Goal: Task Accomplishment & Management: Manage account settings

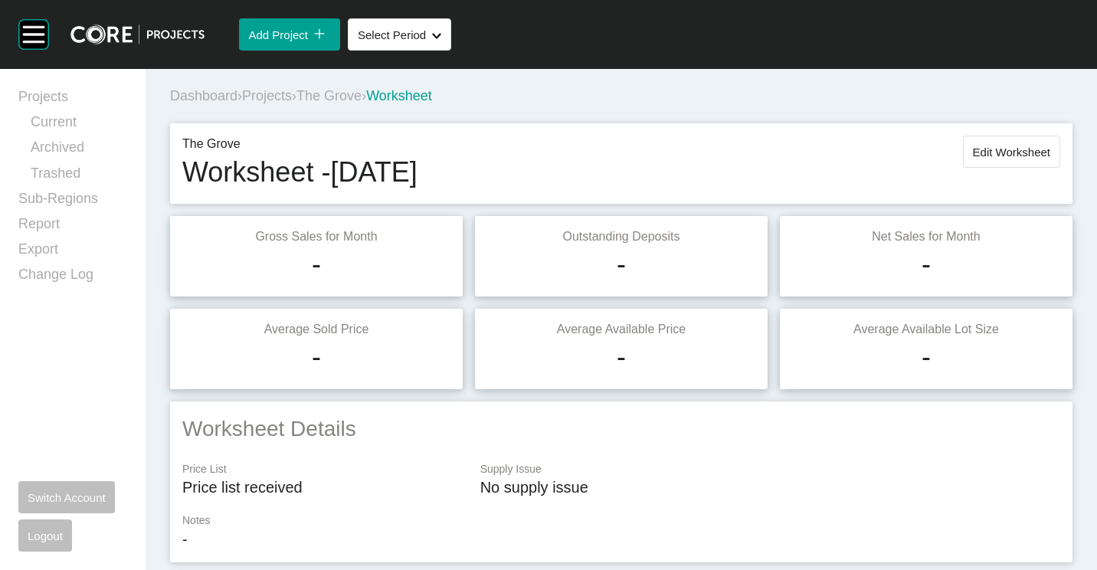
click at [283, 97] on span "Projects" at bounding box center [267, 95] width 50 height 15
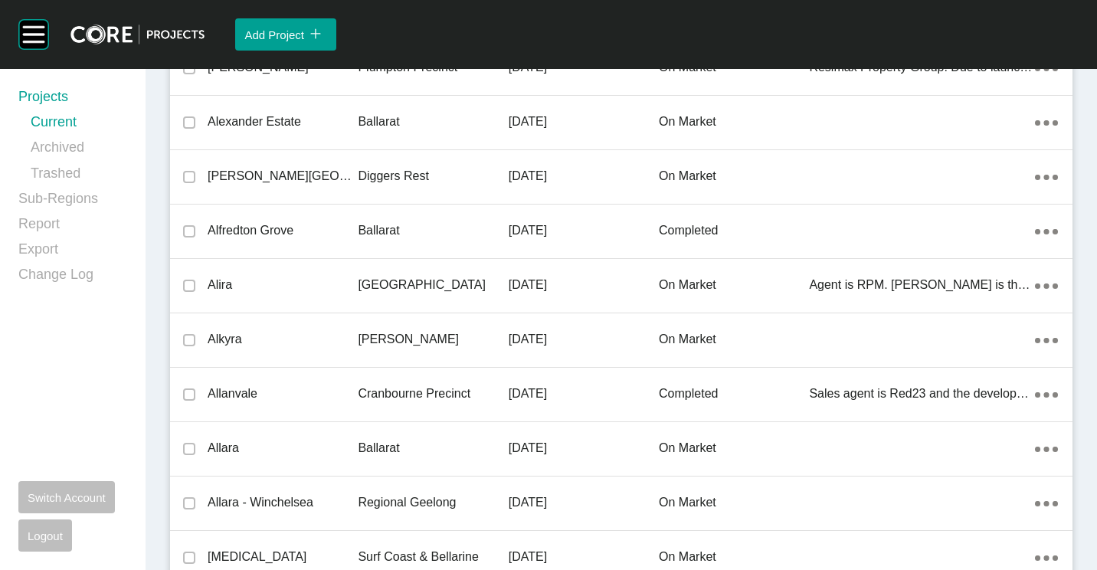
scroll to position [31360, 0]
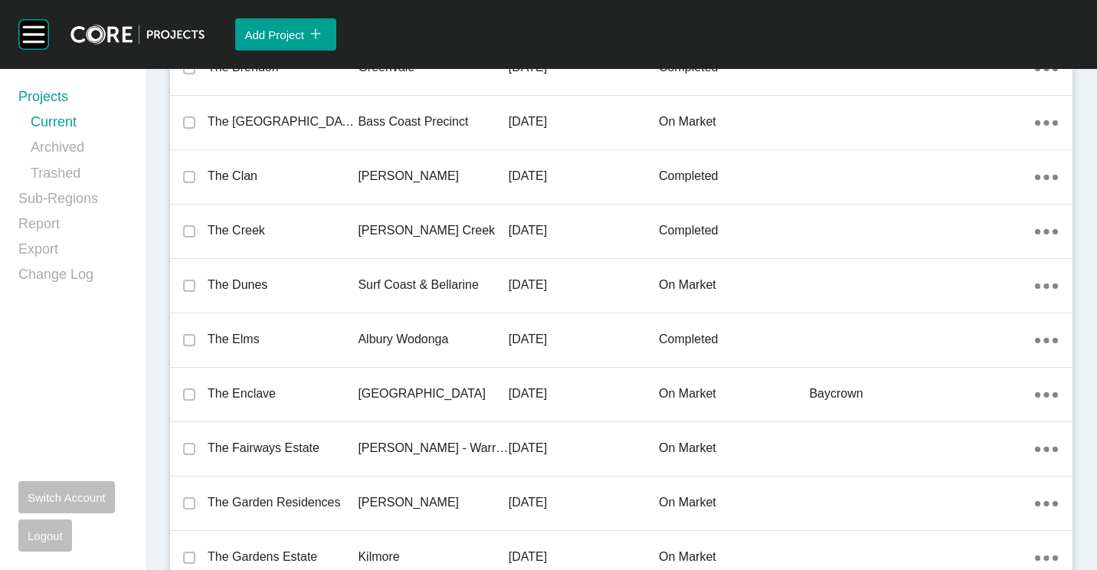
click at [417, 292] on p "Surf Coast & Bellarine" at bounding box center [433, 285] width 150 height 17
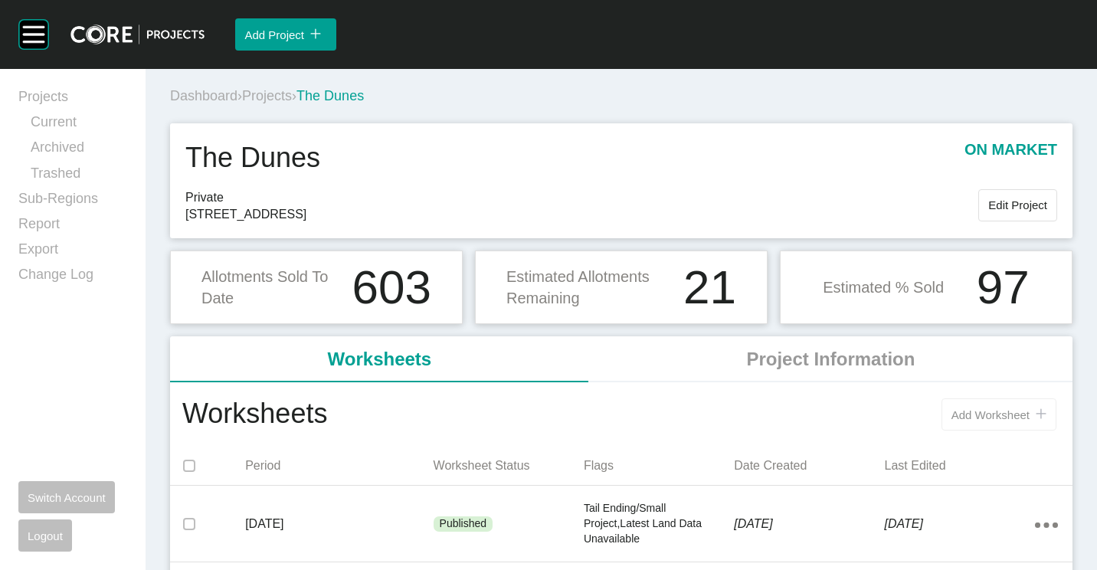
click at [973, 418] on span "Add Worksheet" at bounding box center [991, 414] width 78 height 13
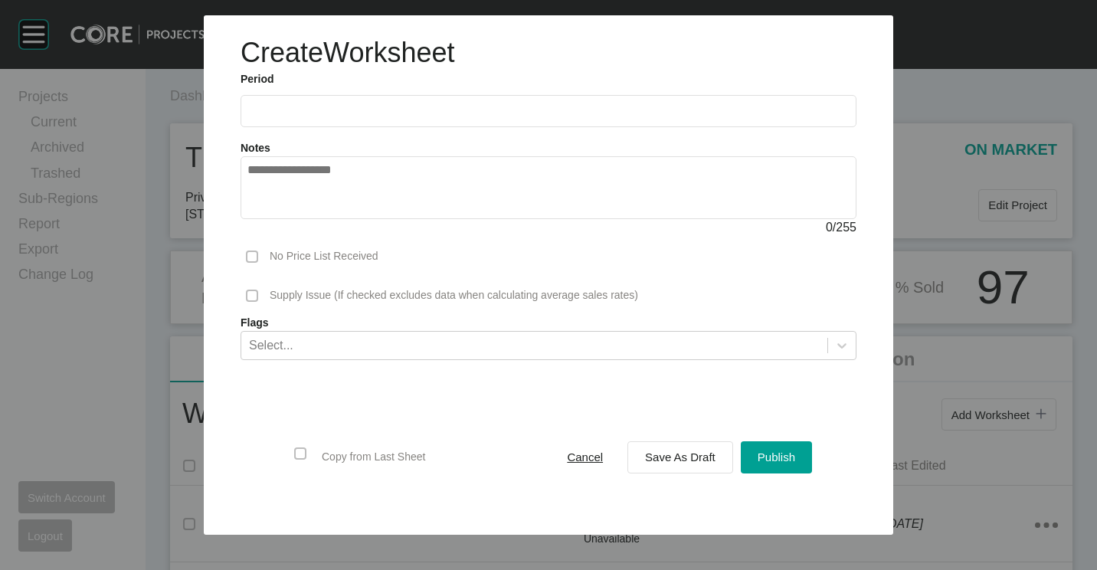
click at [596, 462] on span "Cancel" at bounding box center [585, 456] width 36 height 13
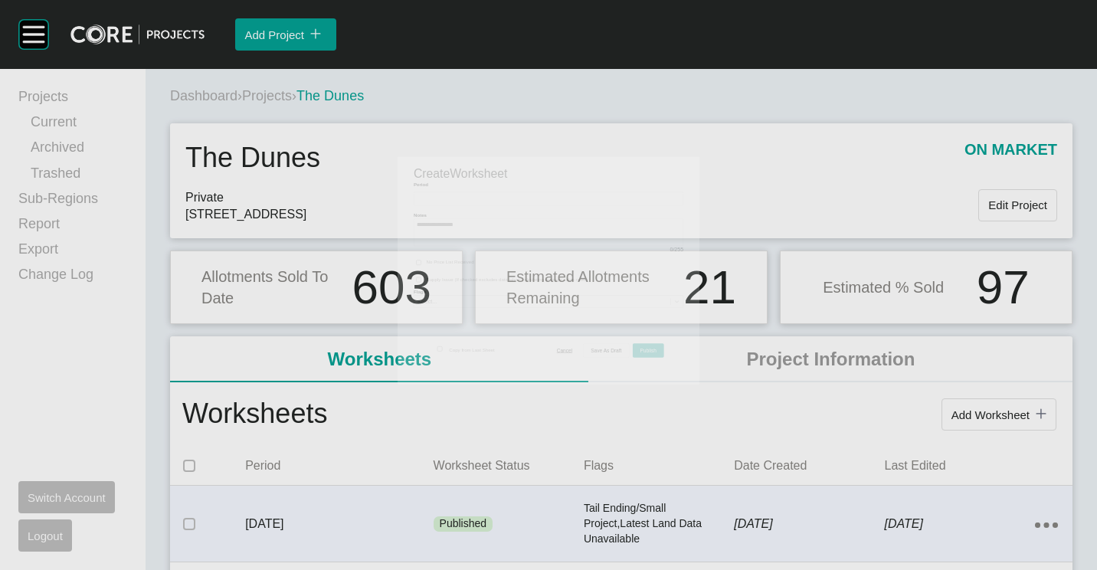
click at [798, 531] on p "[DATE]" at bounding box center [809, 524] width 150 height 17
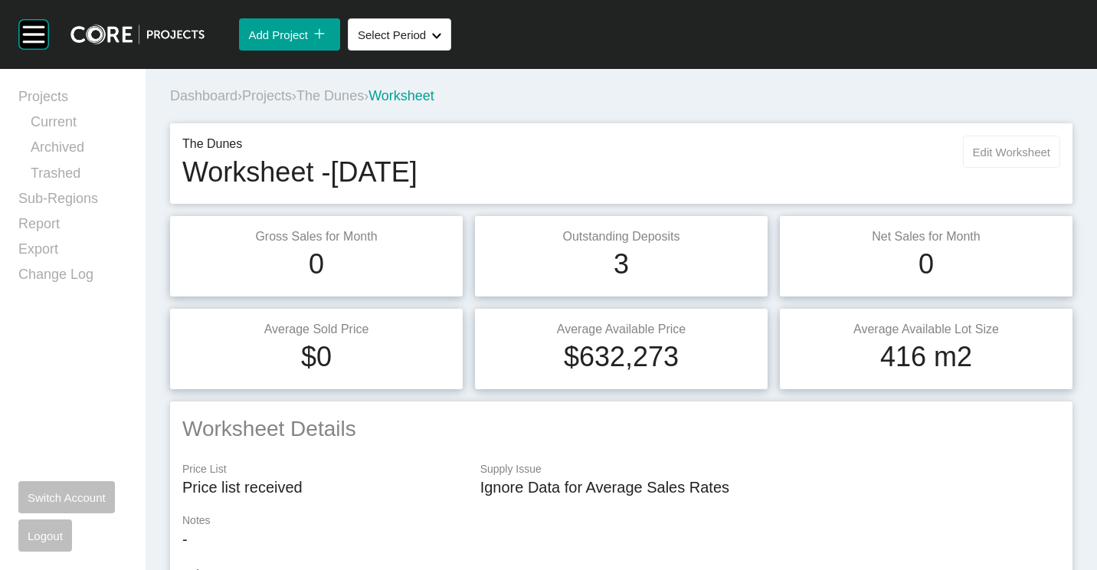
click at [991, 150] on span "Edit Worksheet" at bounding box center [1011, 152] width 77 height 13
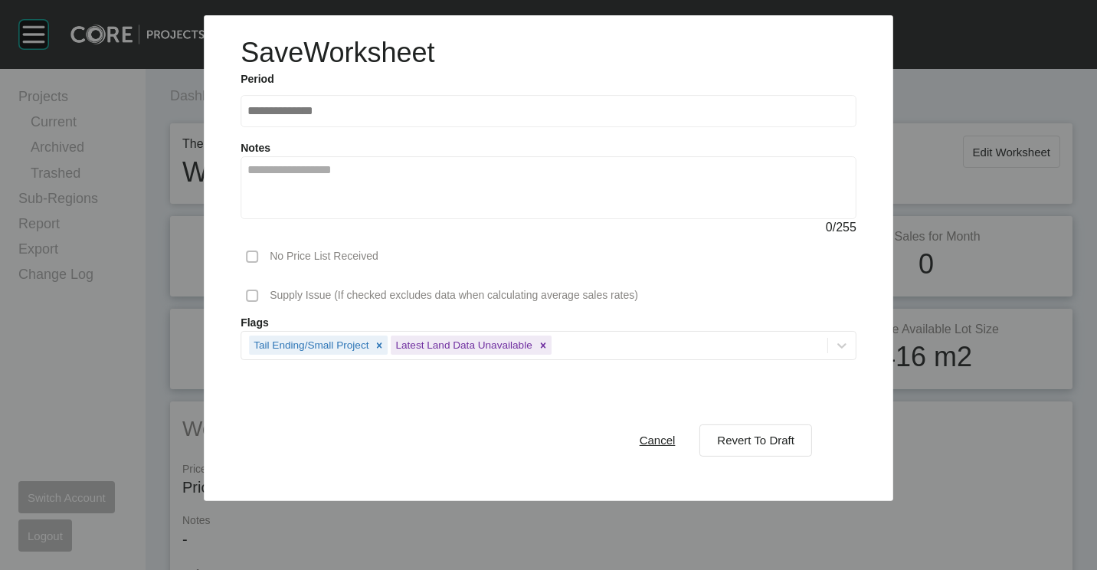
click at [784, 421] on div "Cancel Revert To Draft" at bounding box center [717, 440] width 197 height 40
click at [776, 446] on span "Revert To Draft" at bounding box center [755, 440] width 77 height 13
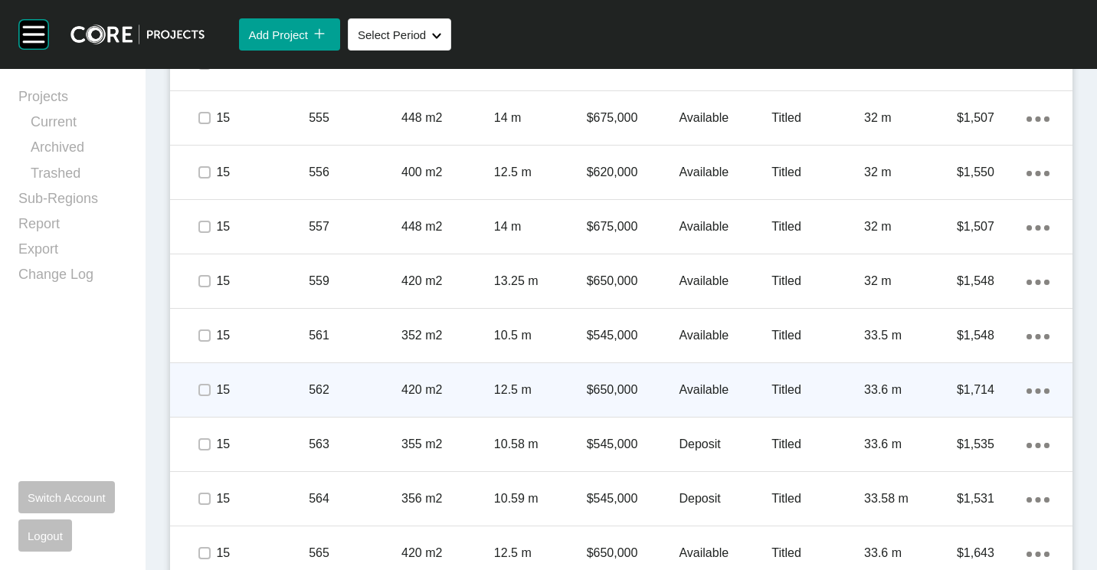
scroll to position [1379, 0]
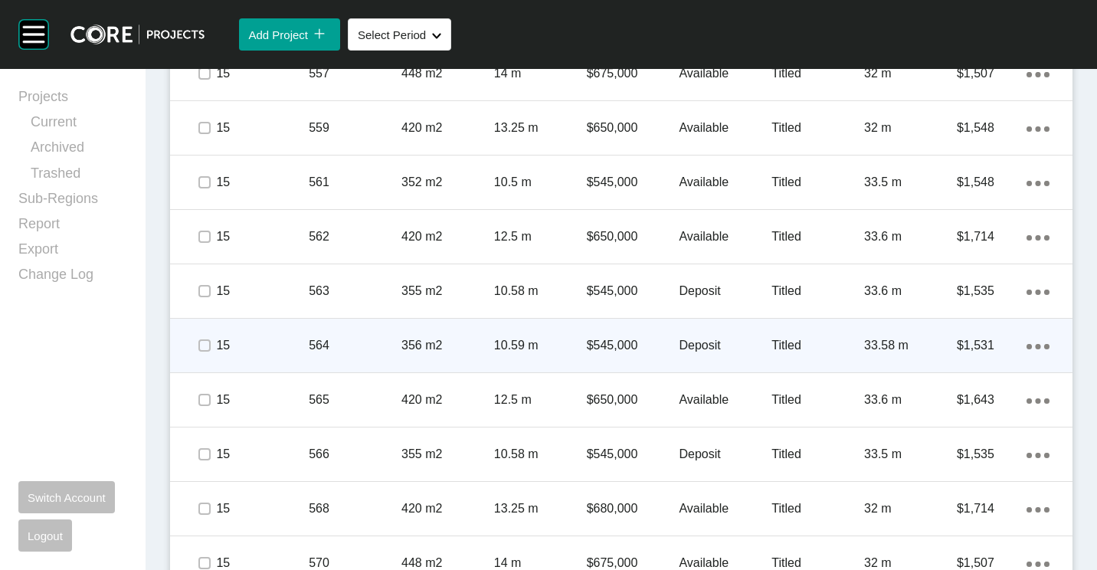
click at [352, 339] on p "564" at bounding box center [355, 345] width 93 height 17
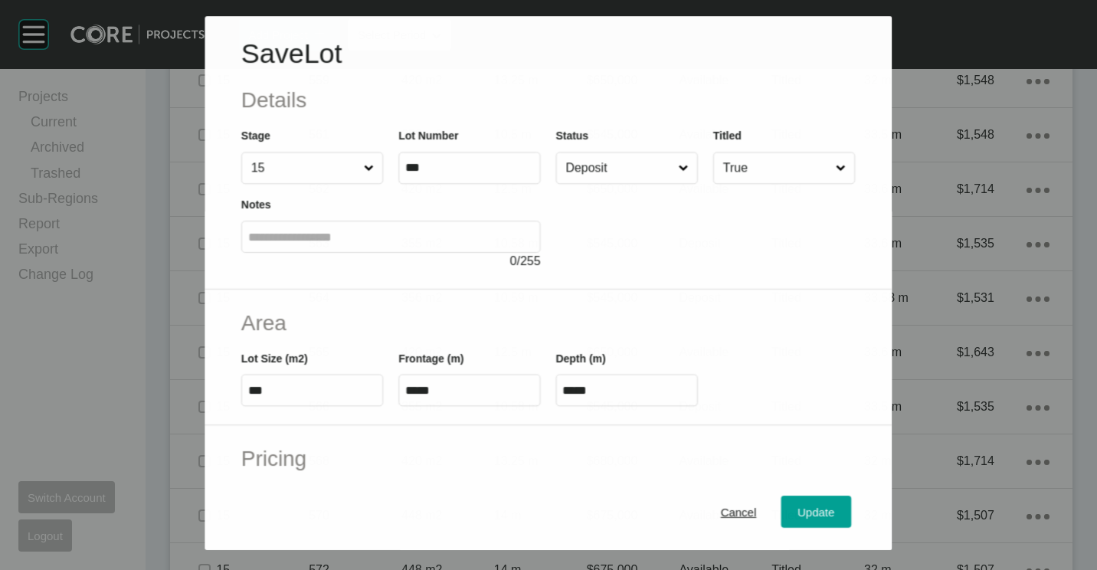
scroll to position [1332, 0]
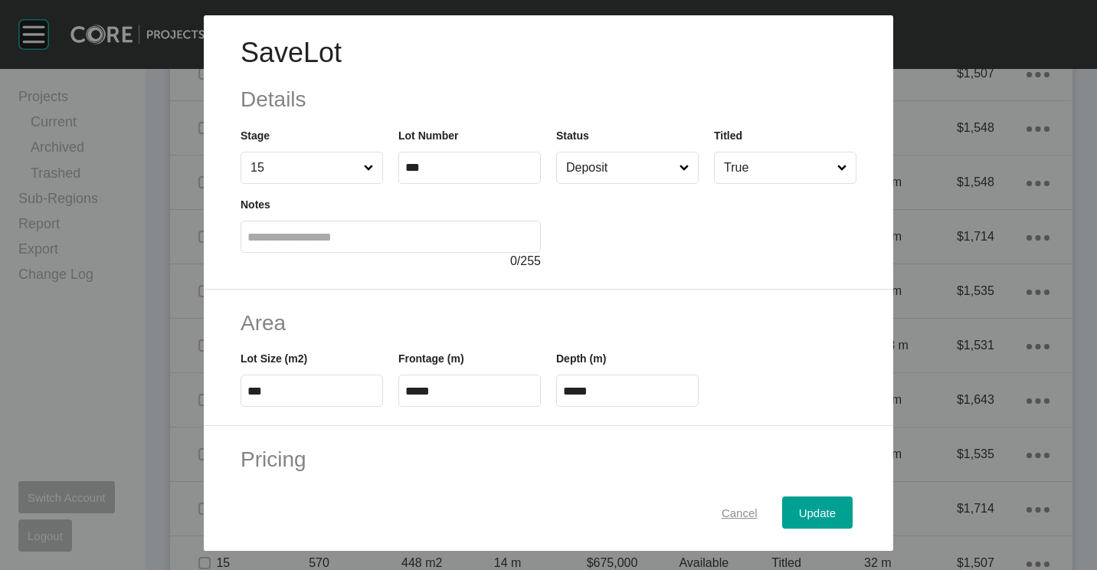
click at [718, 506] on div "Cancel" at bounding box center [740, 513] width 44 height 21
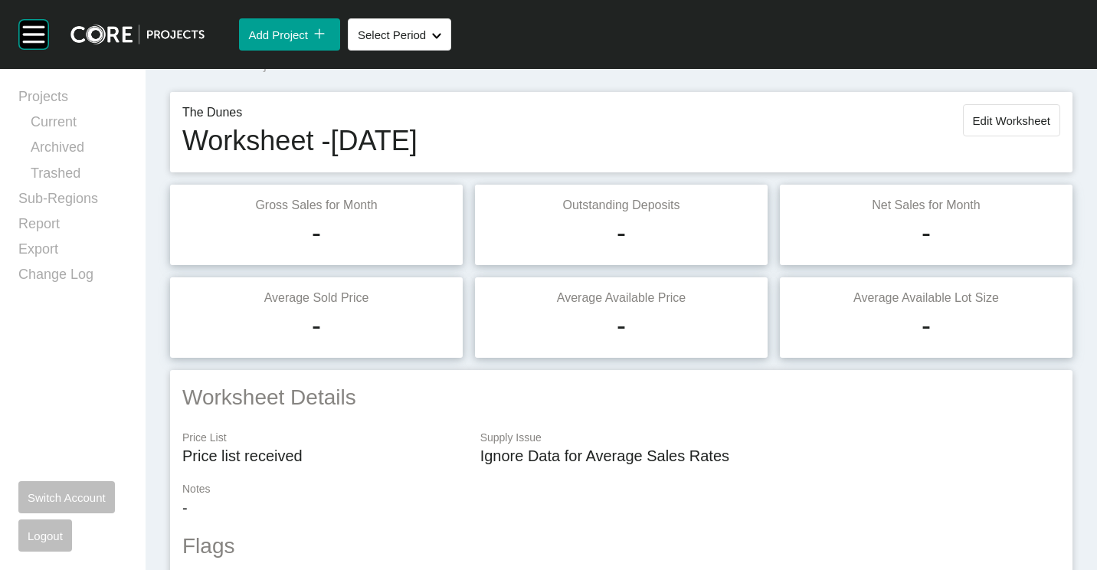
scroll to position [0, 0]
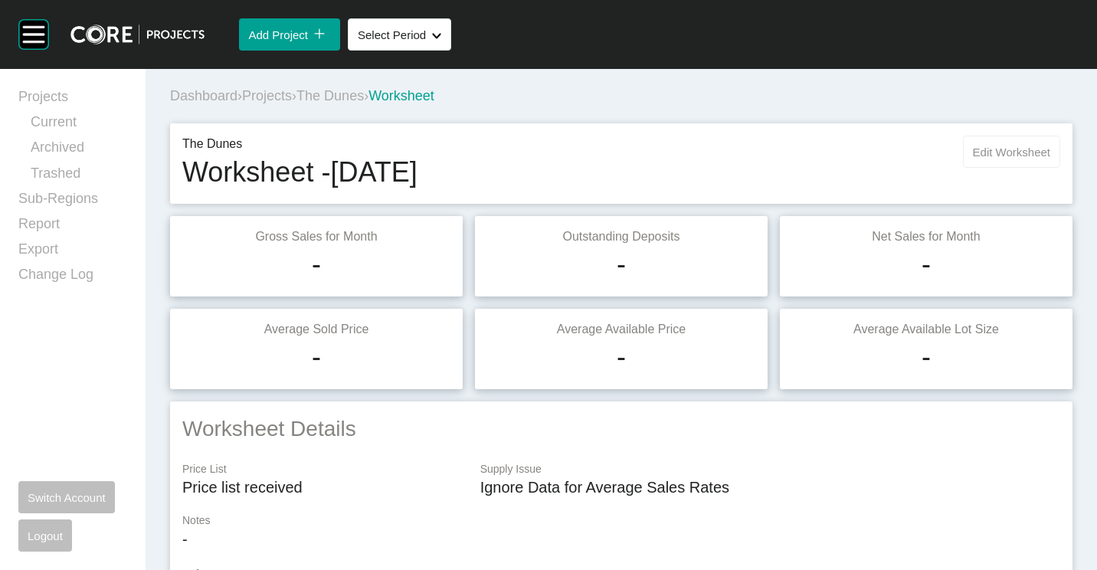
click at [989, 142] on button "Edit Worksheet" at bounding box center [1011, 152] width 97 height 32
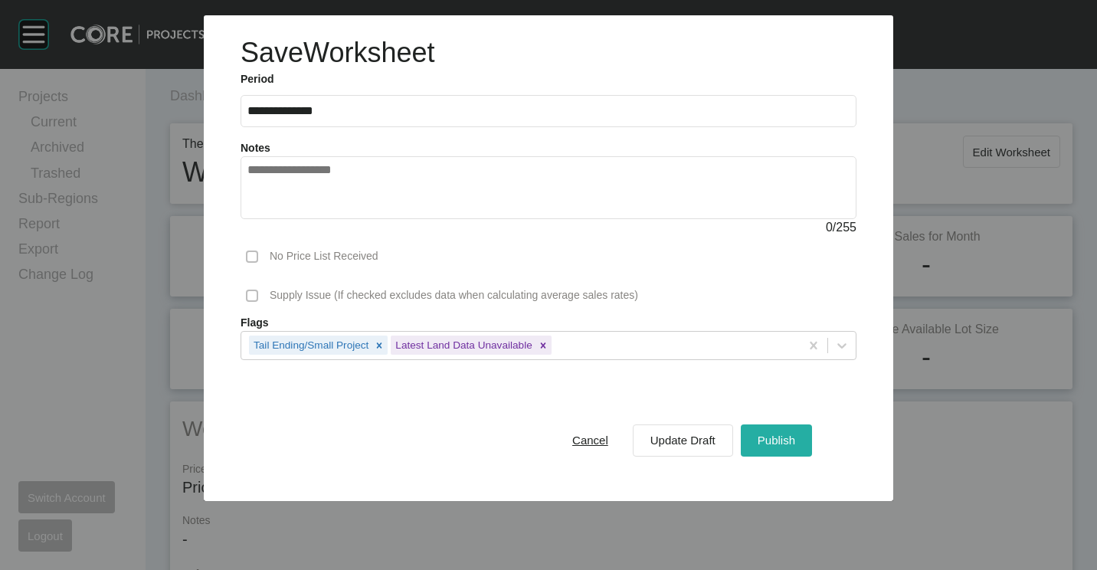
click at [781, 439] on span "Publish" at bounding box center [777, 440] width 38 height 13
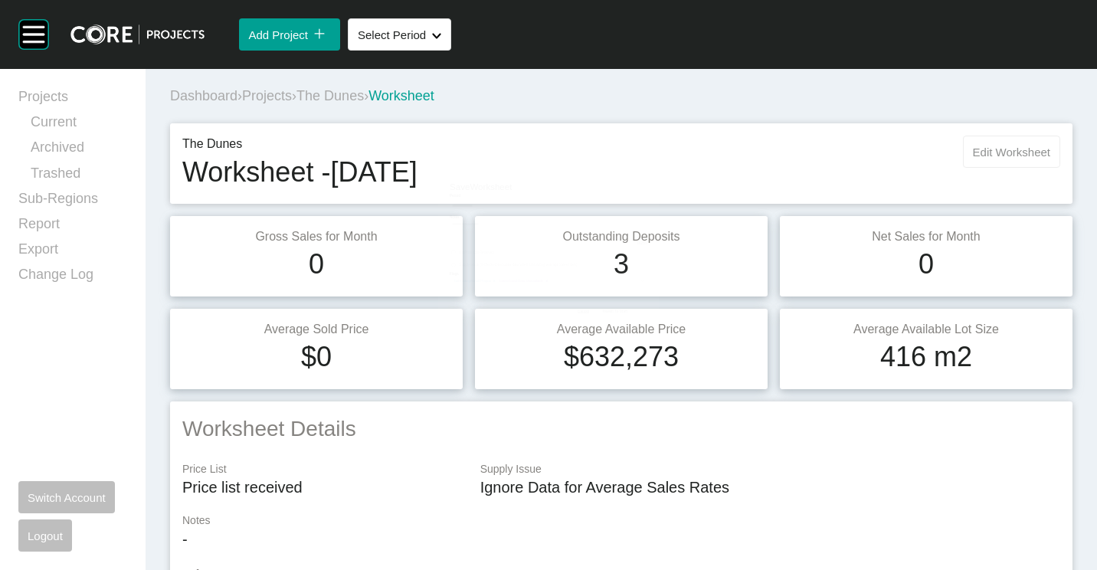
click at [1014, 144] on button "Edit Worksheet" at bounding box center [1011, 152] width 97 height 32
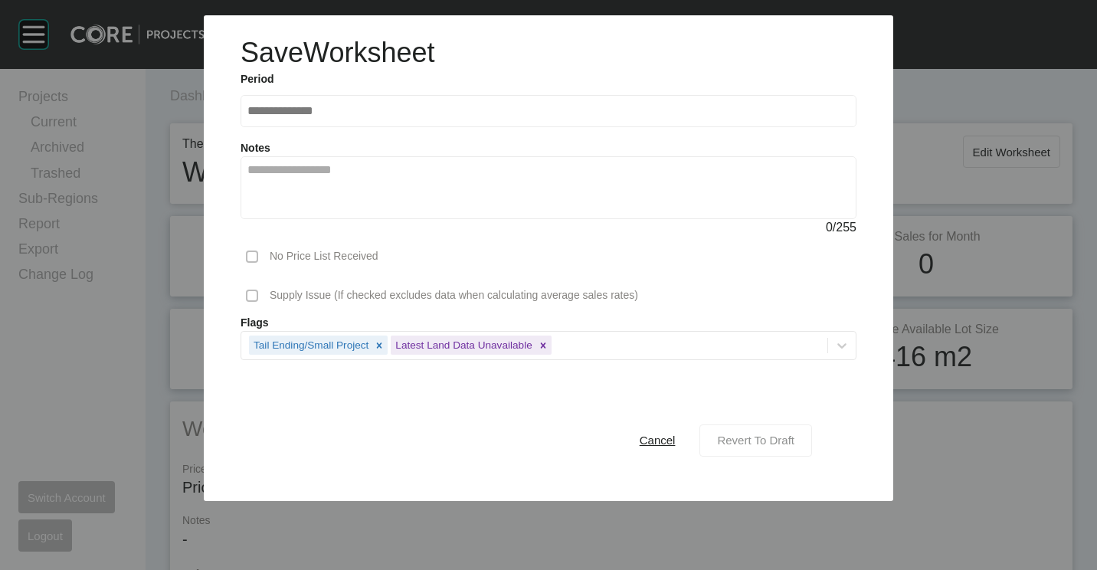
click at [753, 443] on span "Revert To Draft" at bounding box center [755, 440] width 77 height 13
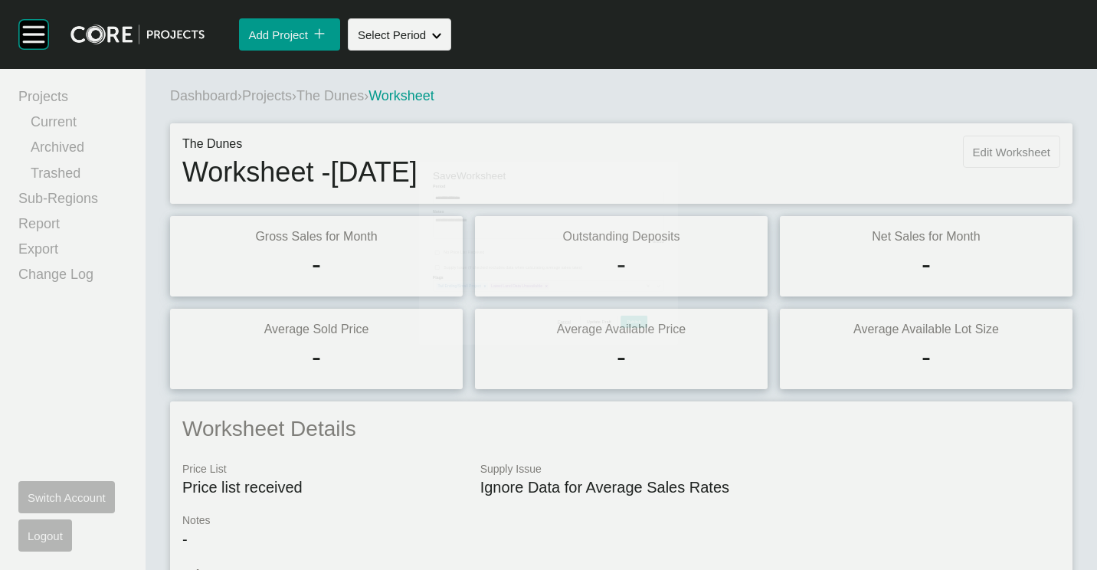
click at [978, 152] on span "Edit Worksheet" at bounding box center [1011, 152] width 77 height 13
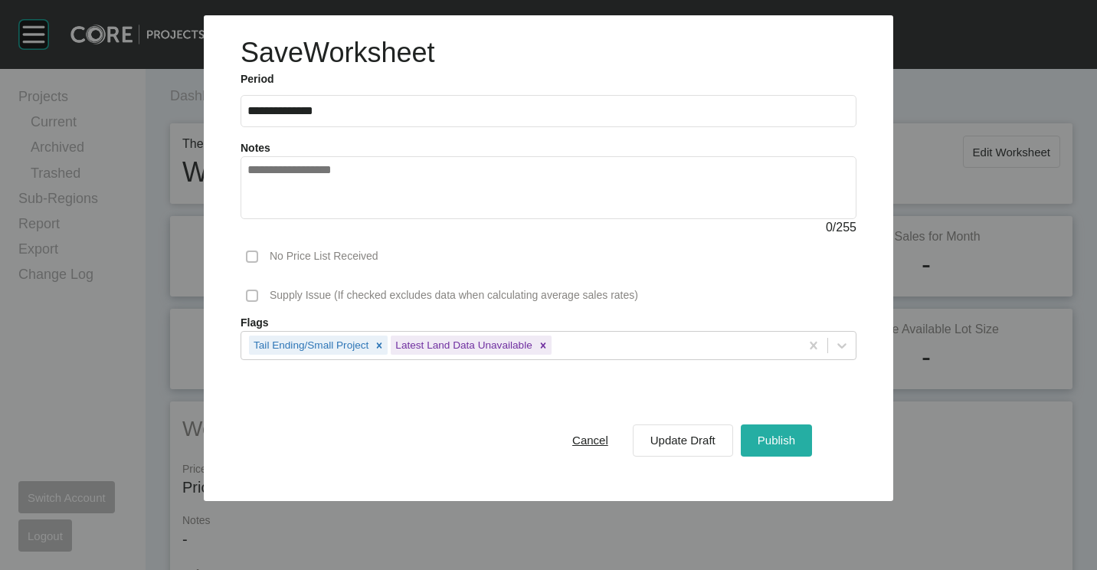
drag, startPoint x: 539, startPoint y: 347, endPoint x: 775, endPoint y: 431, distance: 250.6
click at [539, 348] on icon at bounding box center [543, 345] width 11 height 11
click at [761, 437] on span "Publish" at bounding box center [777, 440] width 38 height 13
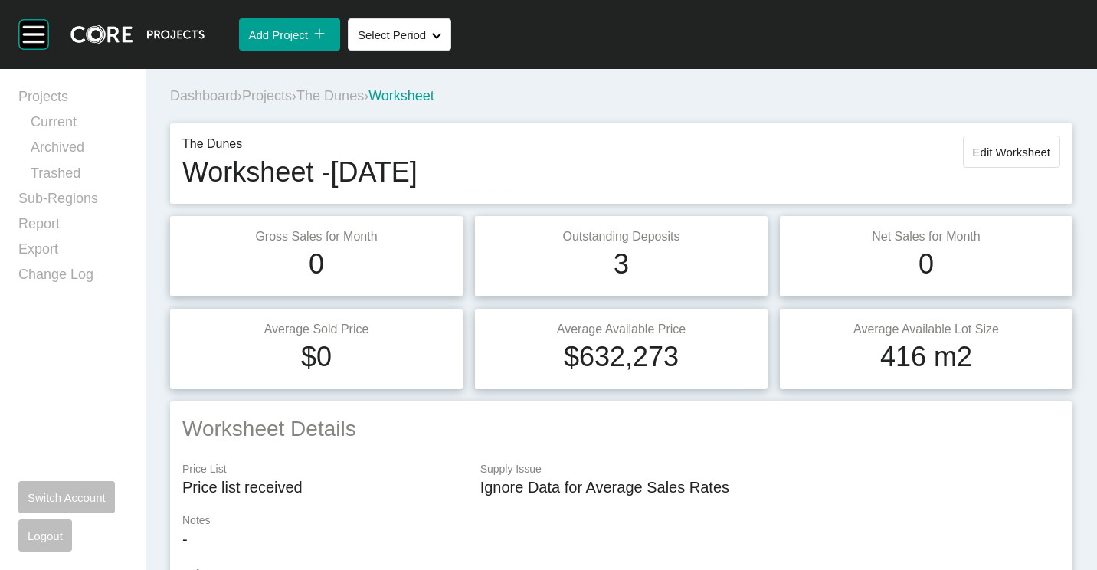
click at [261, 91] on span "Projects" at bounding box center [267, 95] width 50 height 15
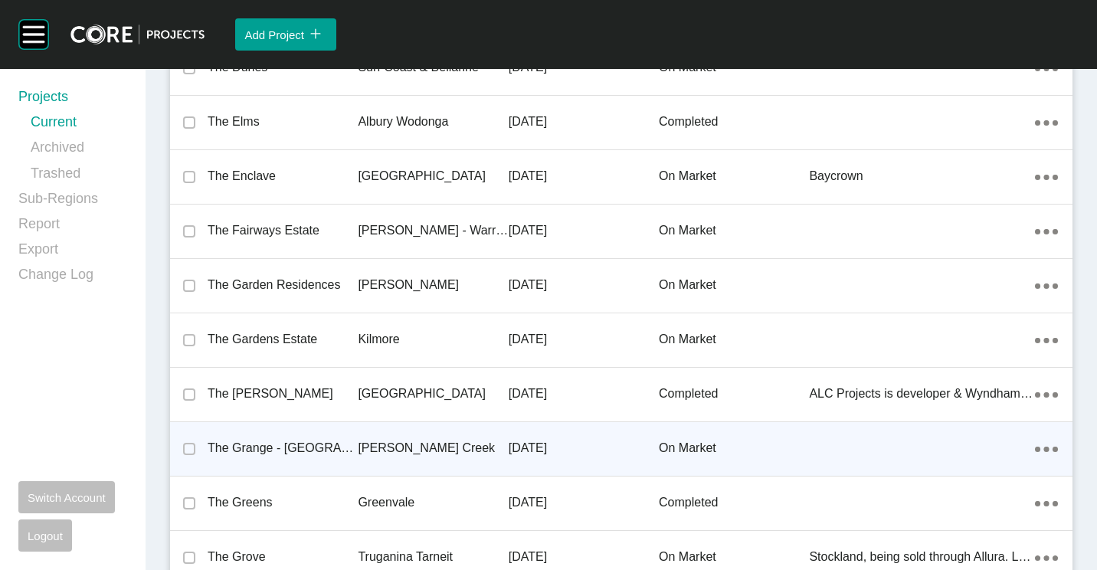
scroll to position [31654, 0]
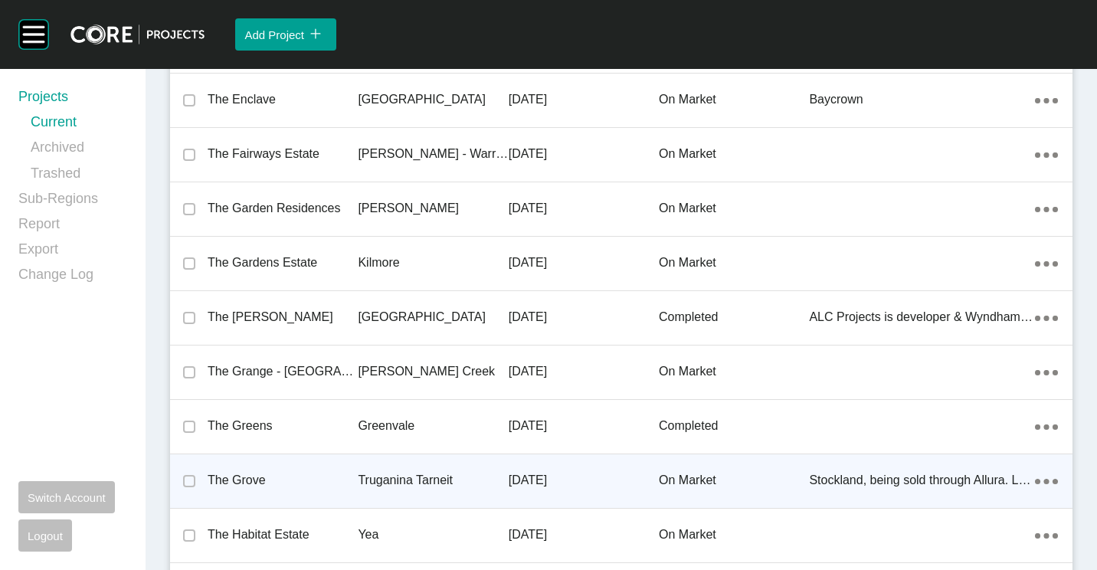
click at [304, 477] on p "The Grove" at bounding box center [283, 480] width 150 height 17
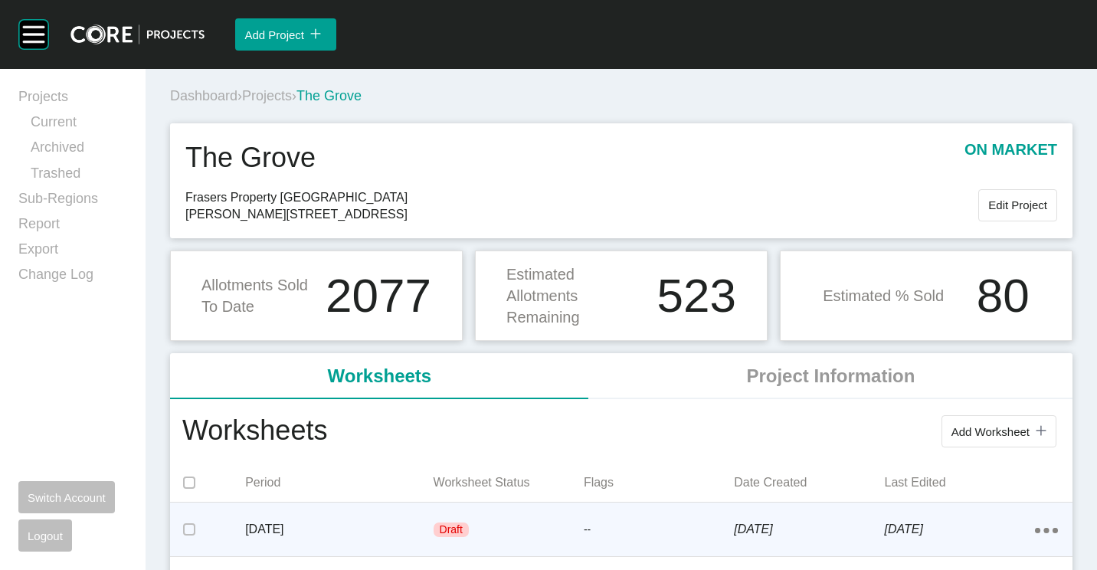
click at [538, 520] on div "Draft" at bounding box center [509, 530] width 150 height 46
